Goal: Find specific page/section: Find specific page/section

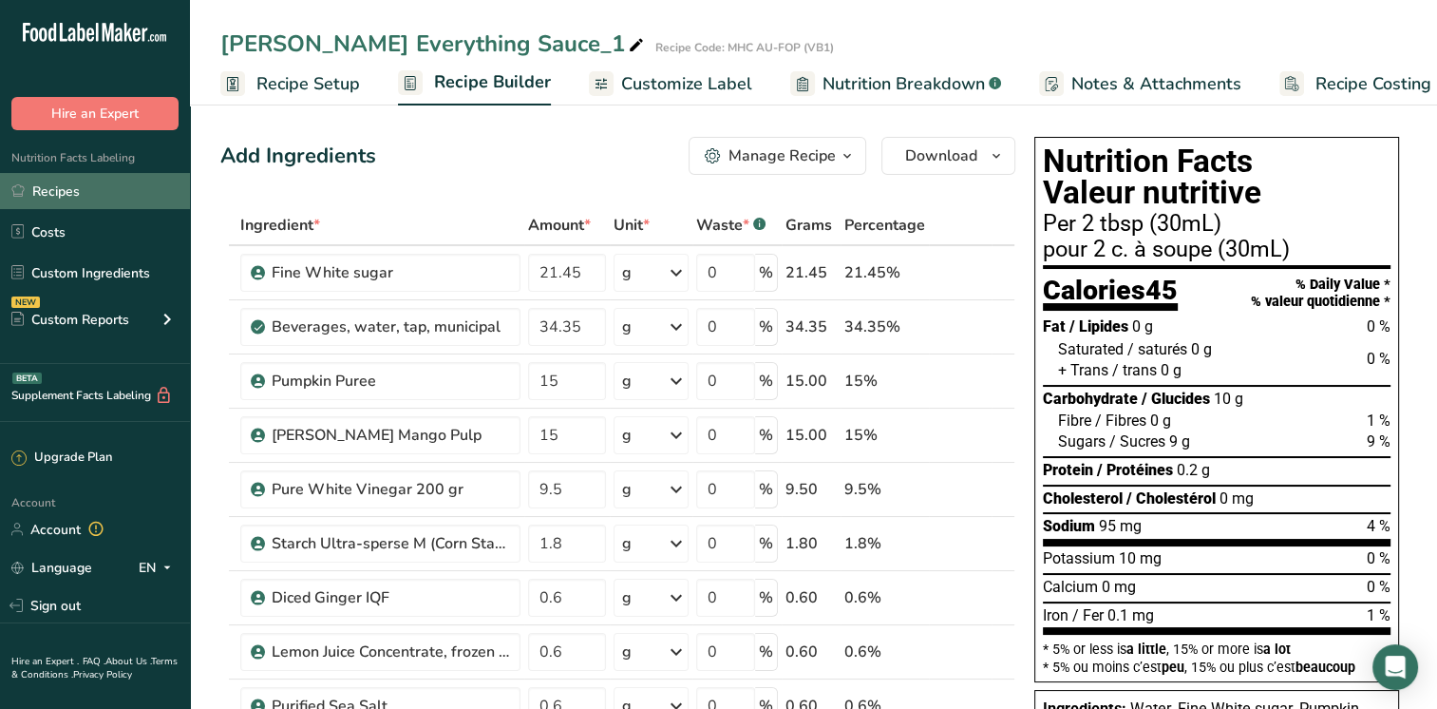
click at [68, 188] on link "Recipes" at bounding box center [95, 191] width 190 height 36
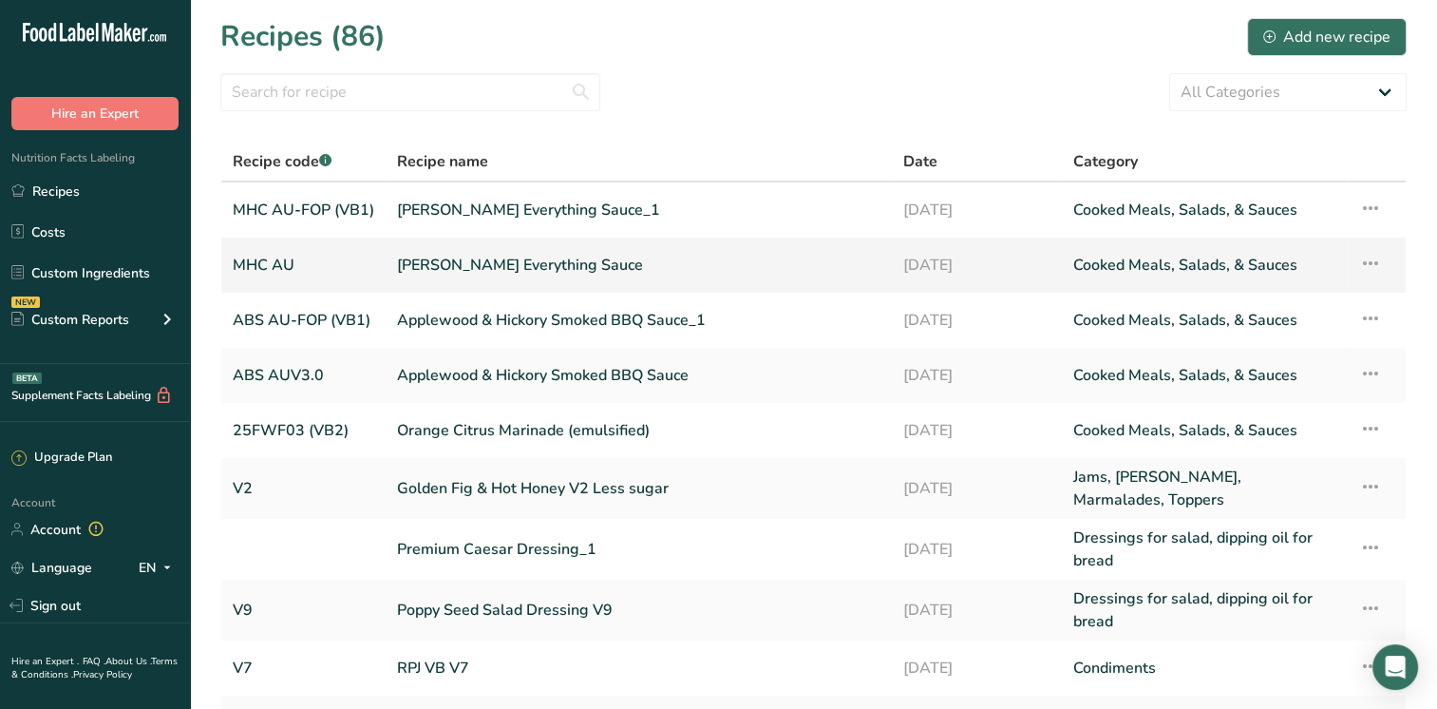
click at [478, 253] on link "[PERSON_NAME] Everything Sauce" at bounding box center [639, 265] width 484 height 40
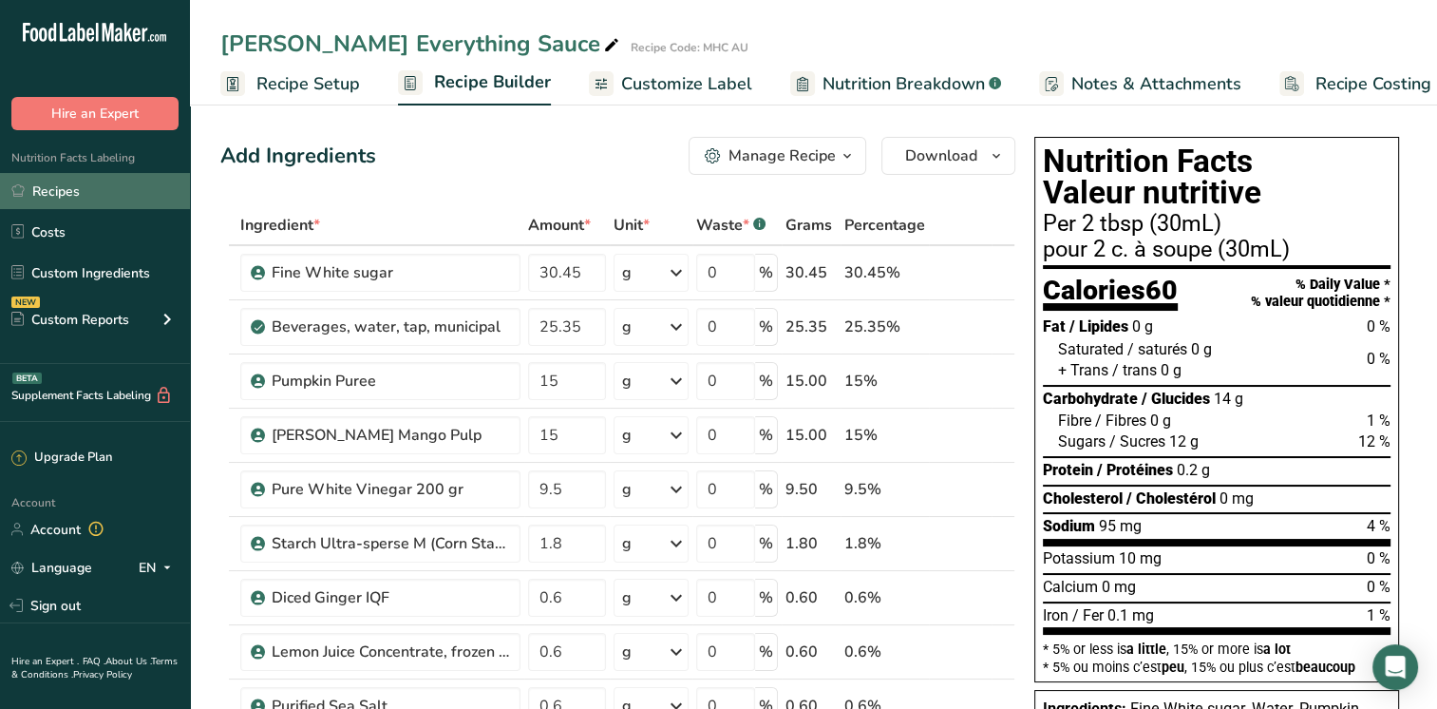
click at [84, 203] on link "Recipes" at bounding box center [95, 191] width 190 height 36
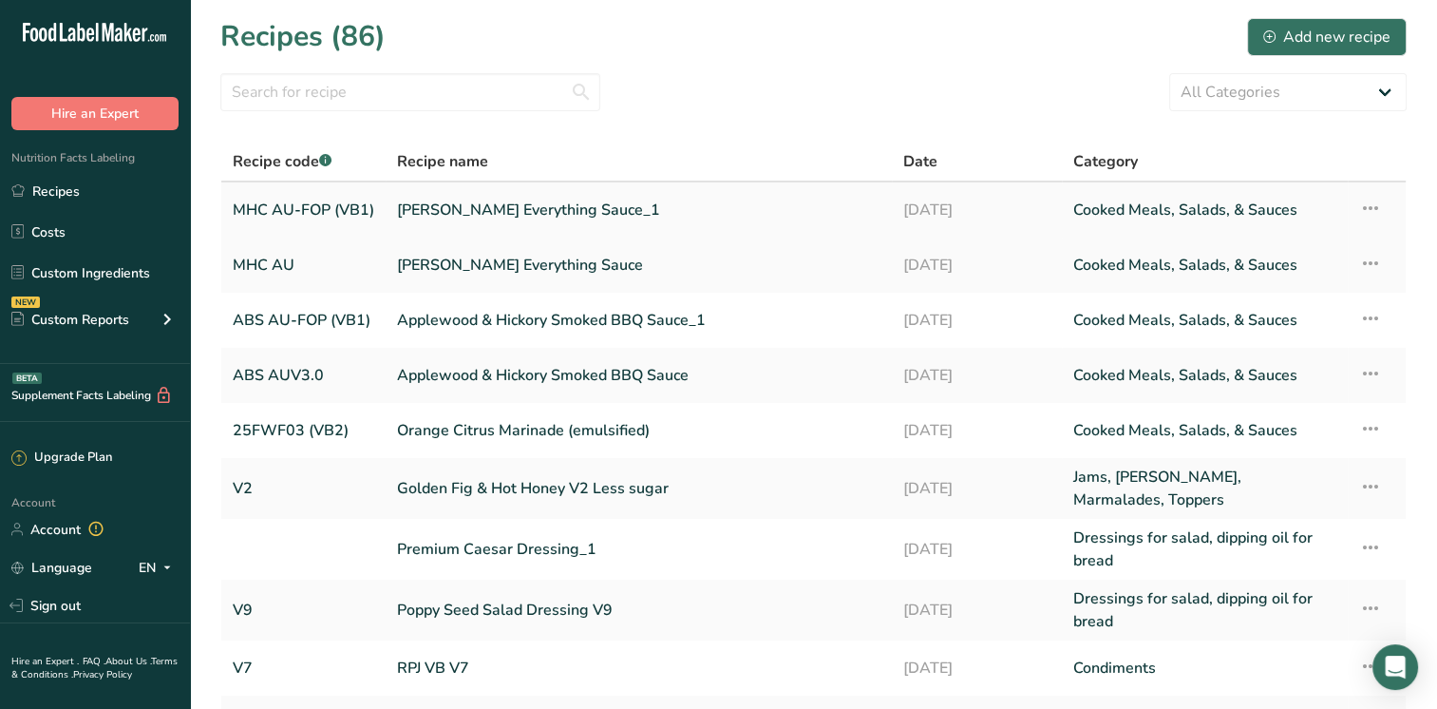
click at [551, 210] on link "[PERSON_NAME] Everything Sauce_1" at bounding box center [639, 210] width 484 height 40
